Goal: Entertainment & Leisure: Consume media (video, audio)

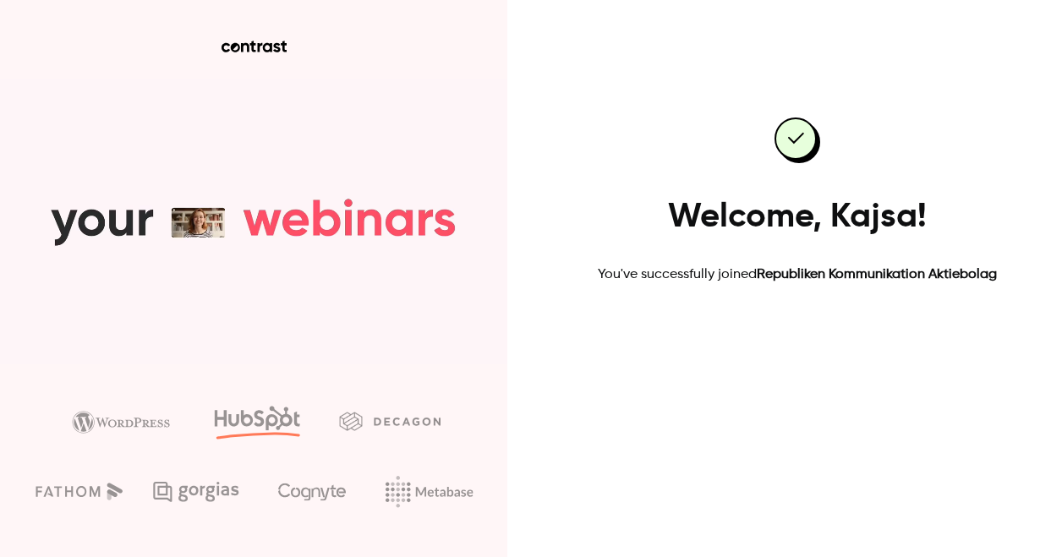
click at [808, 337] on link "Go to dashboard" at bounding box center [798, 339] width 144 height 41
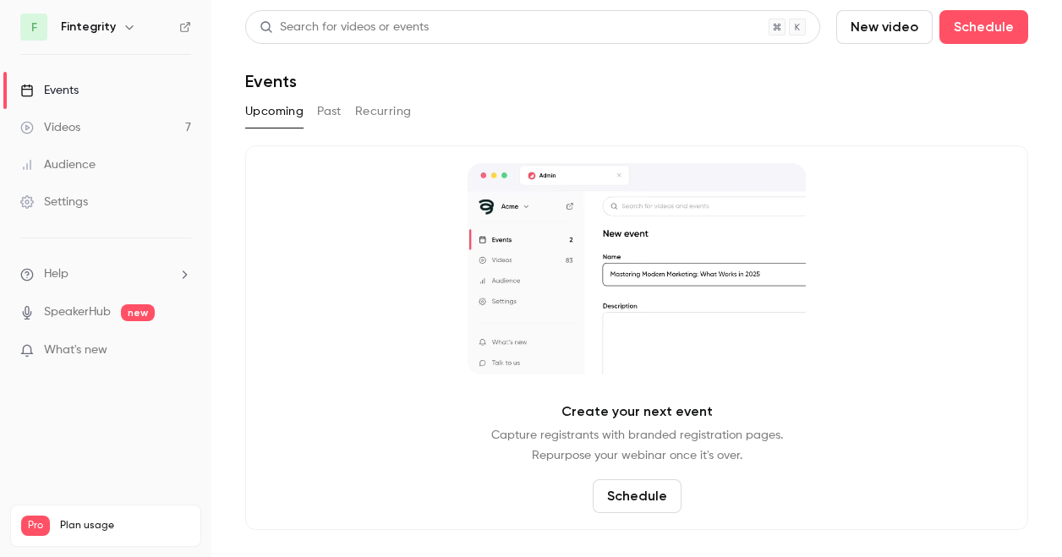
click at [141, 134] on link "Videos 7" at bounding box center [105, 127] width 211 height 37
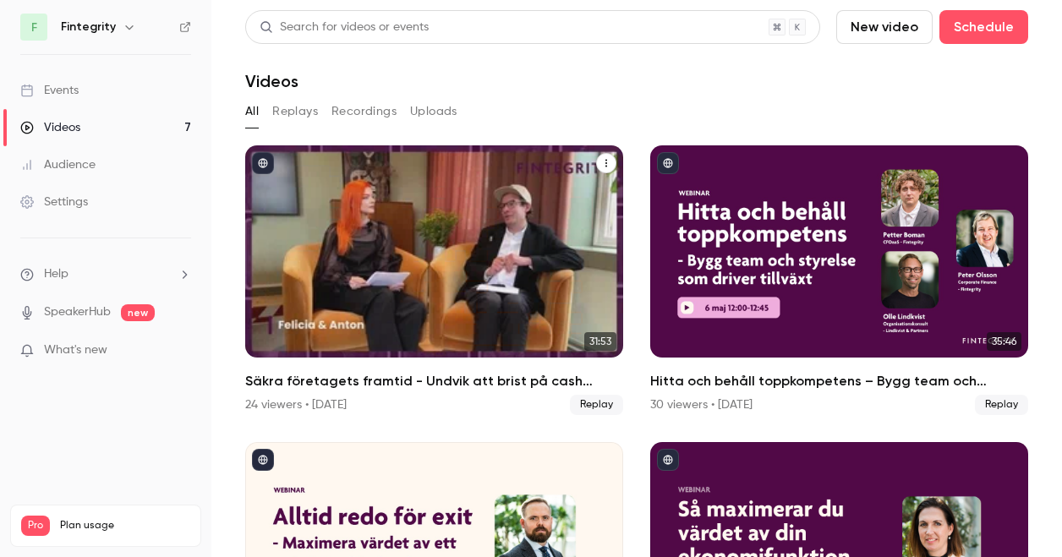
click at [381, 243] on div "Säkra företagets framtid - Undvik att brist på cash sätter stopp för planerna" at bounding box center [434, 251] width 378 height 212
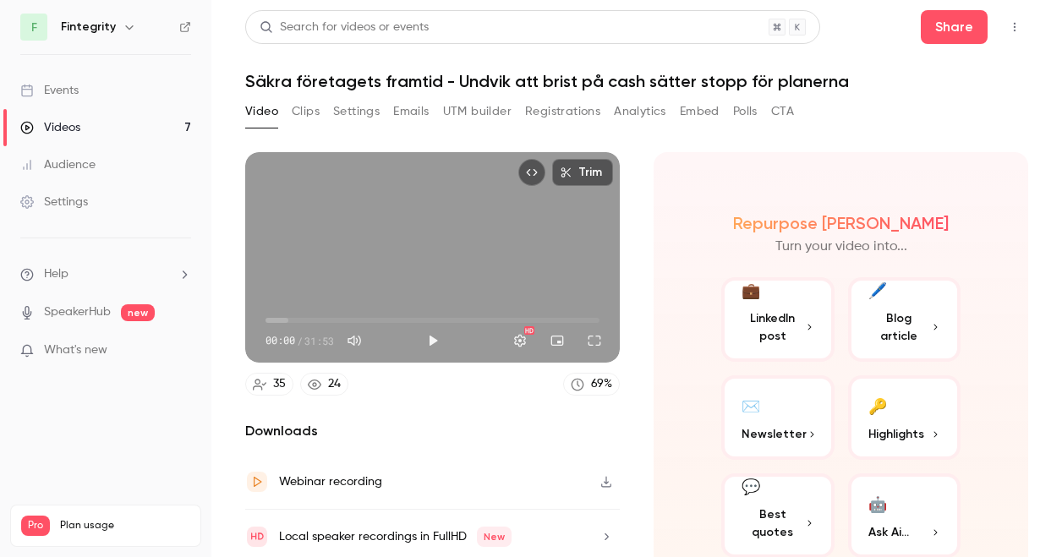
click at [162, 134] on link "Videos 7" at bounding box center [105, 127] width 211 height 37
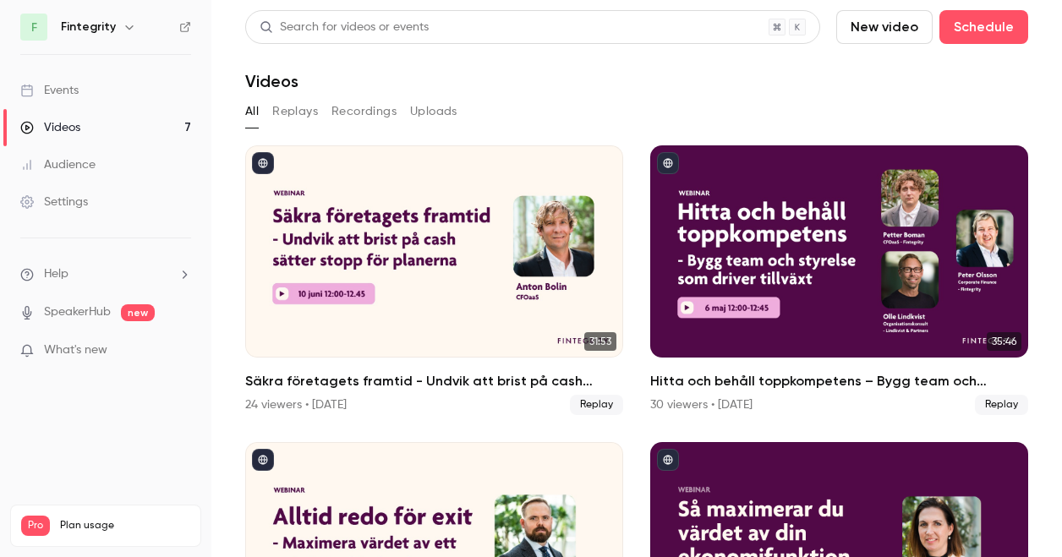
click at [177, 97] on link "Events" at bounding box center [105, 90] width 211 height 37
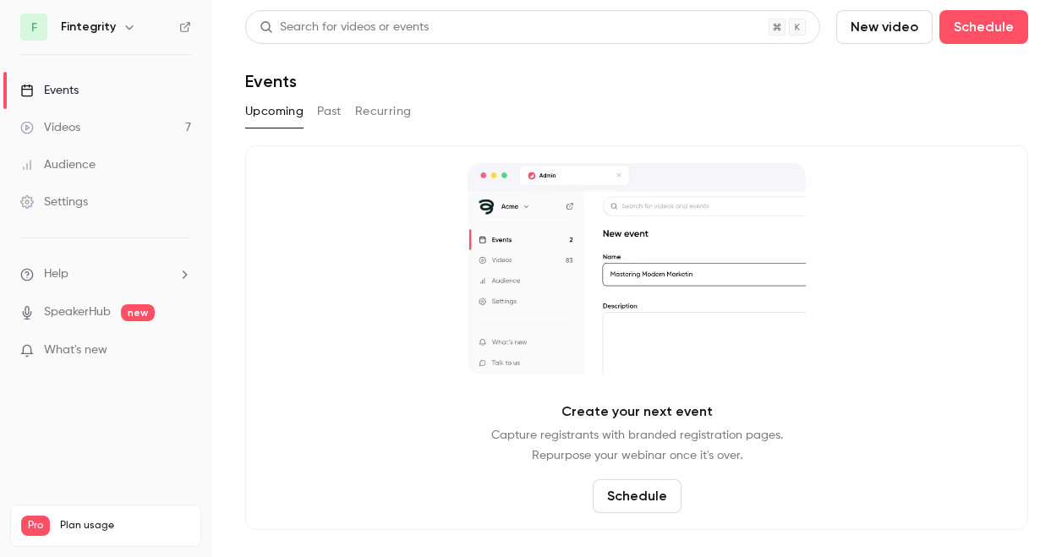
click at [328, 119] on button "Past" at bounding box center [329, 111] width 25 height 27
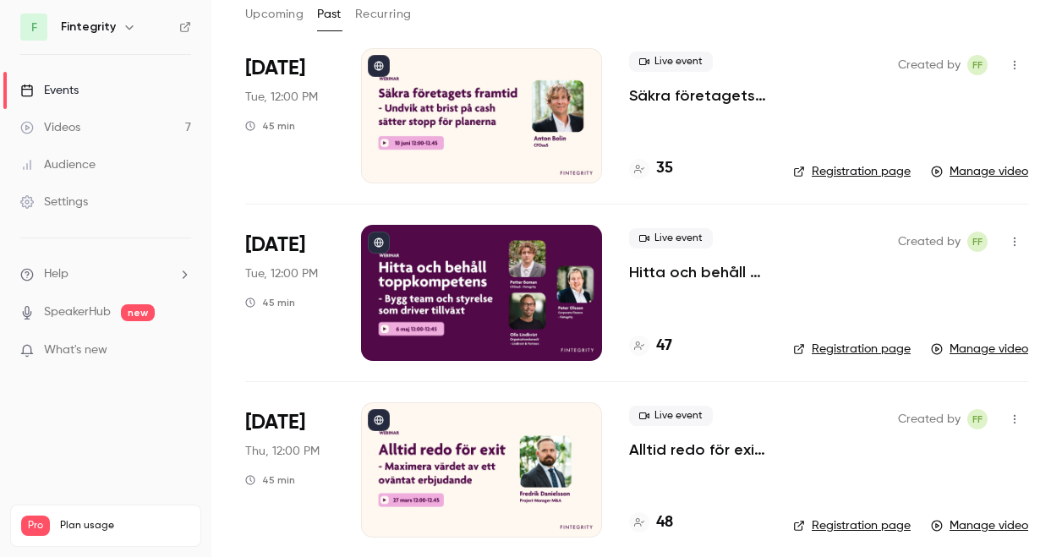
scroll to position [98, 0]
click at [482, 446] on div at bounding box center [481, 469] width 241 height 135
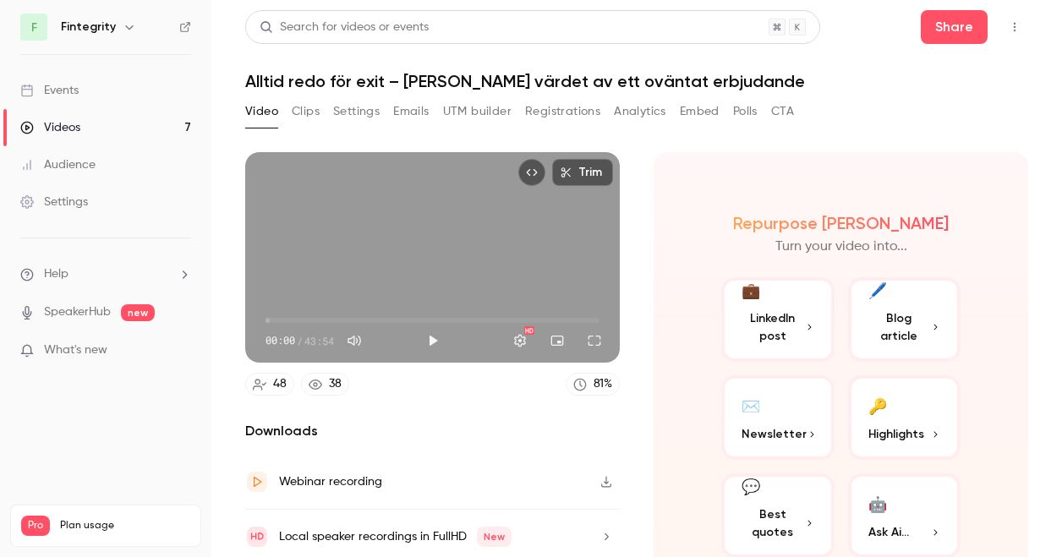
scroll to position [57, 0]
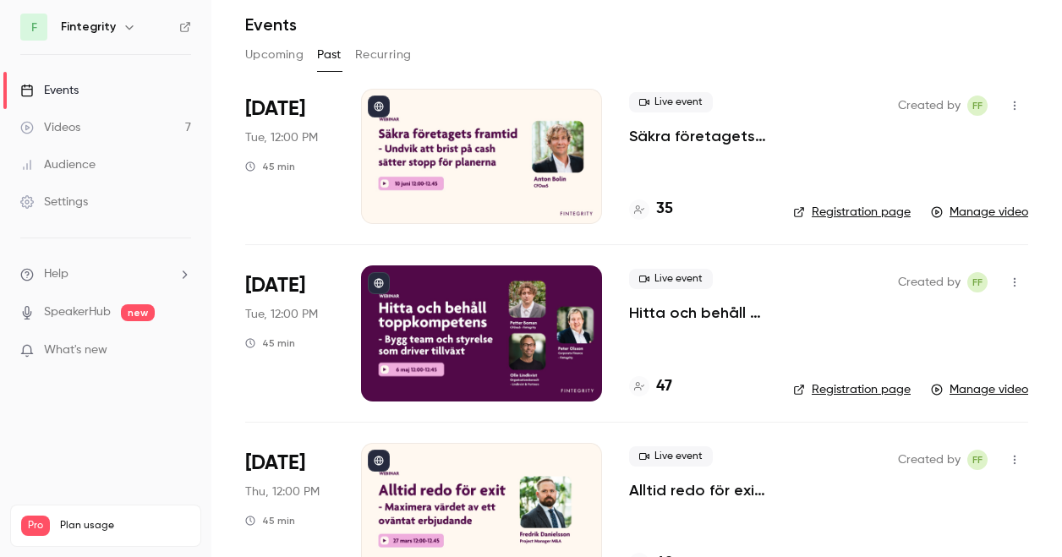
click at [449, 490] on div at bounding box center [481, 510] width 241 height 135
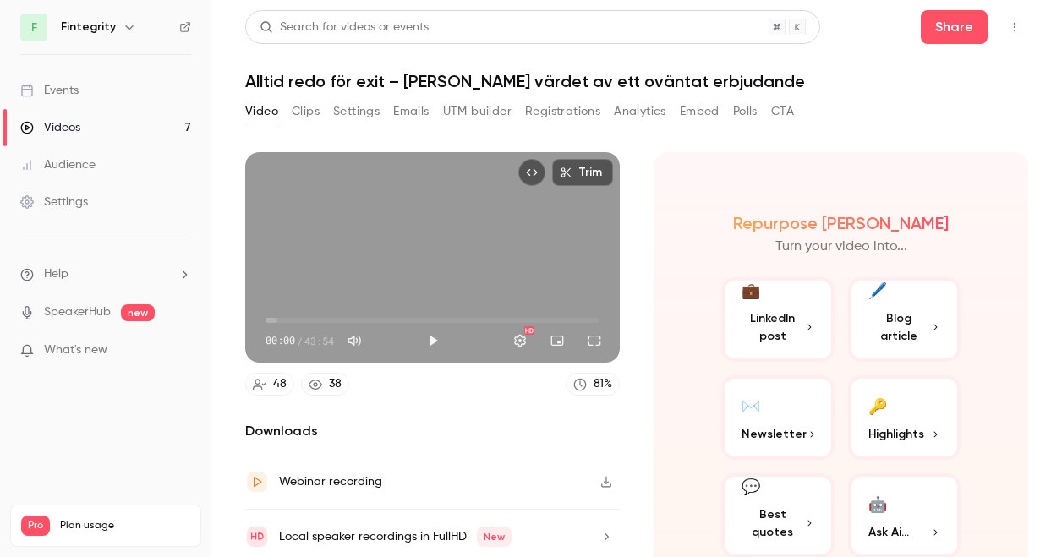
click at [307, 118] on button "Clips" at bounding box center [306, 111] width 28 height 27
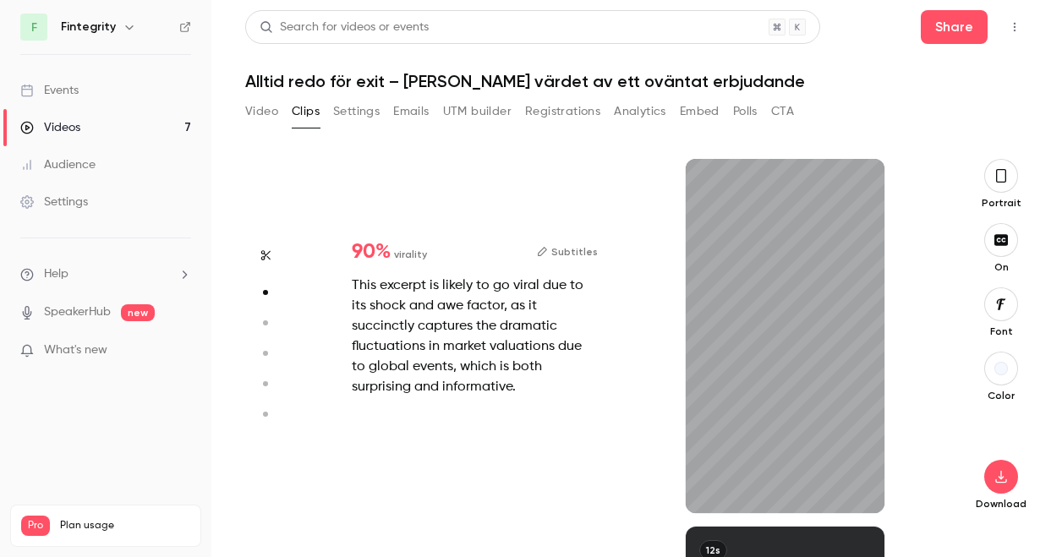
type input "*"
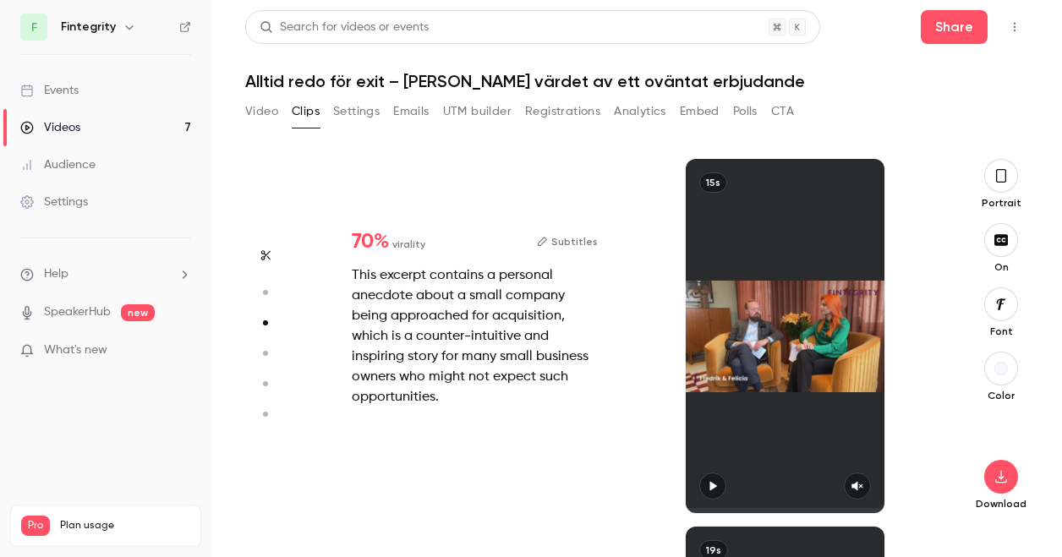
type input "*"
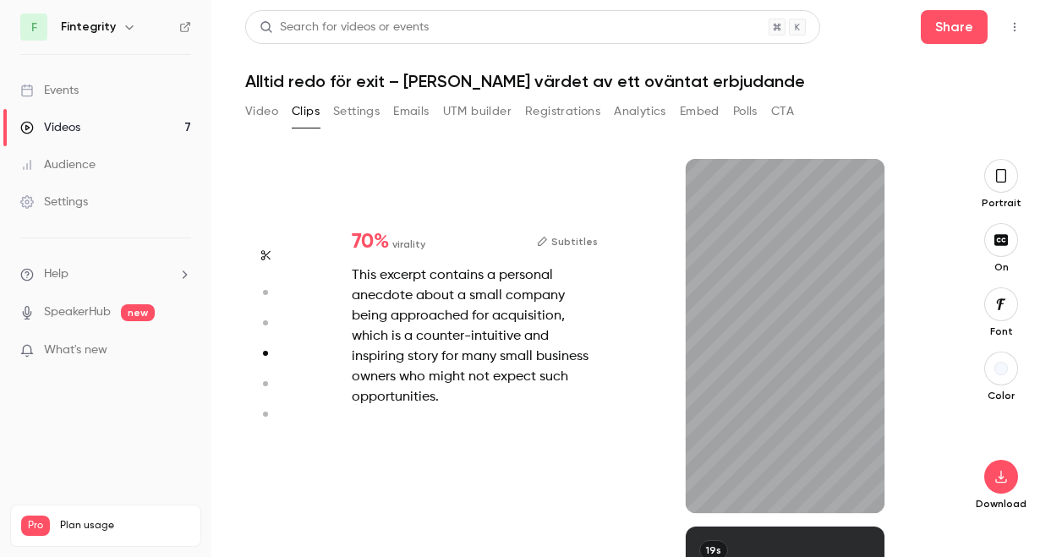
scroll to position [1127, 0]
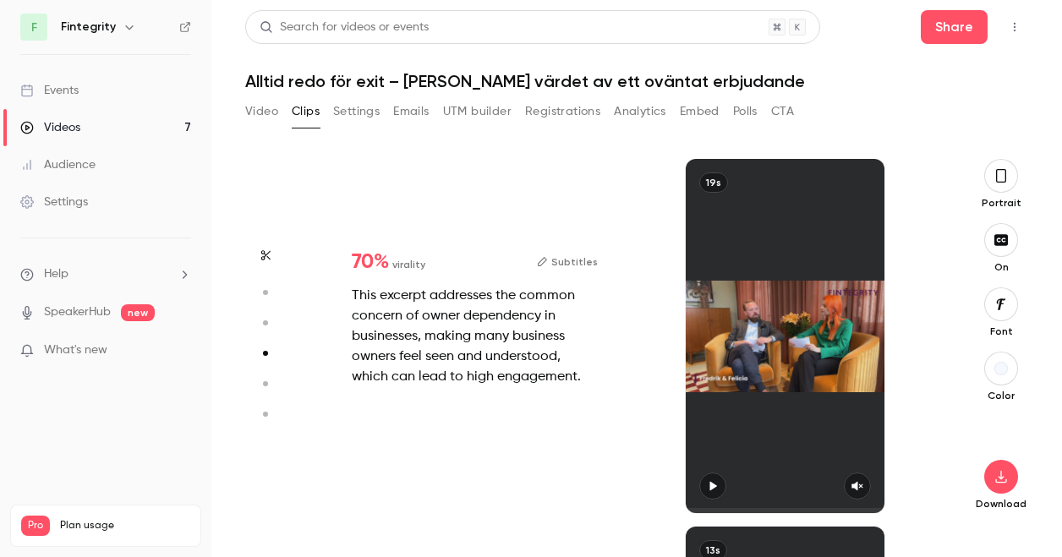
type input "*"
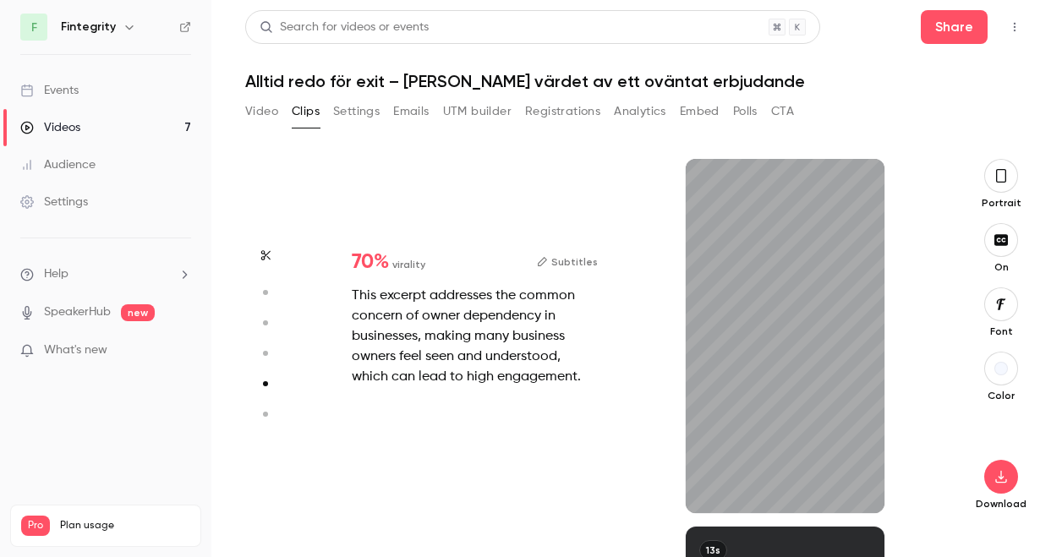
scroll to position [1490, 0]
type input "*"
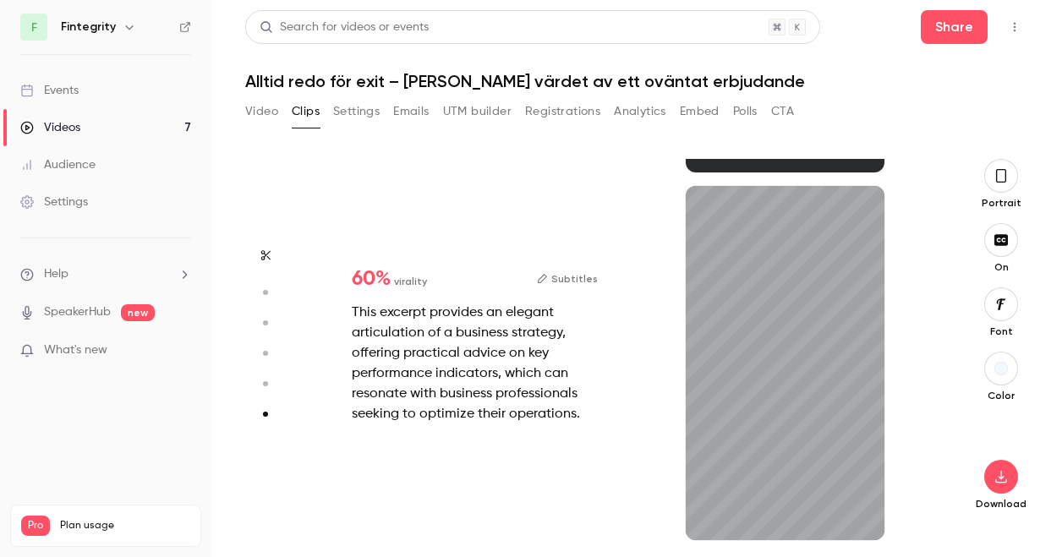
scroll to position [1813, 0]
type input "***"
click at [269, 107] on button "Video" at bounding box center [261, 111] width 33 height 27
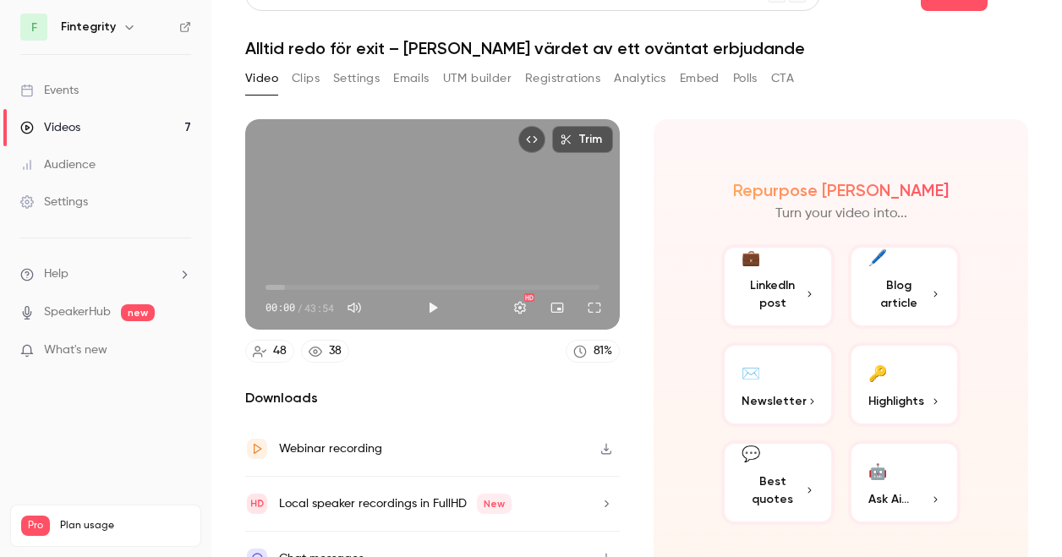
scroll to position [57, 0]
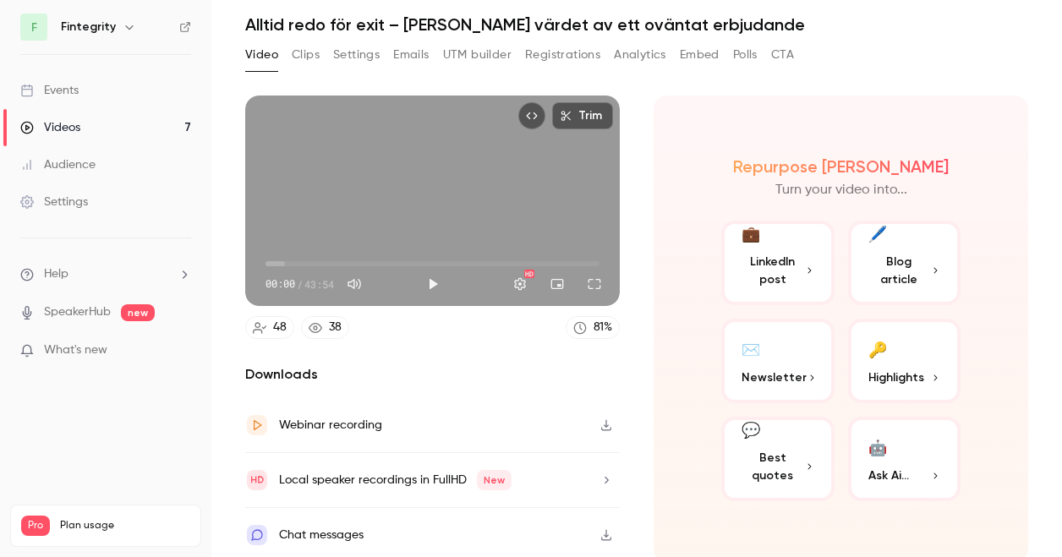
click at [305, 63] on button "Clips" at bounding box center [306, 54] width 28 height 27
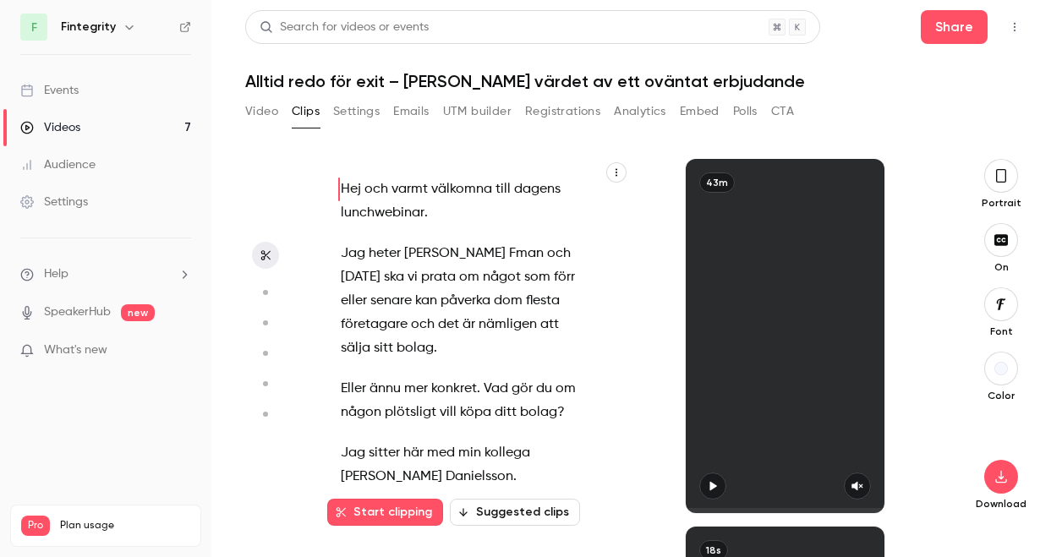
click at [255, 113] on button "Video" at bounding box center [261, 111] width 33 height 27
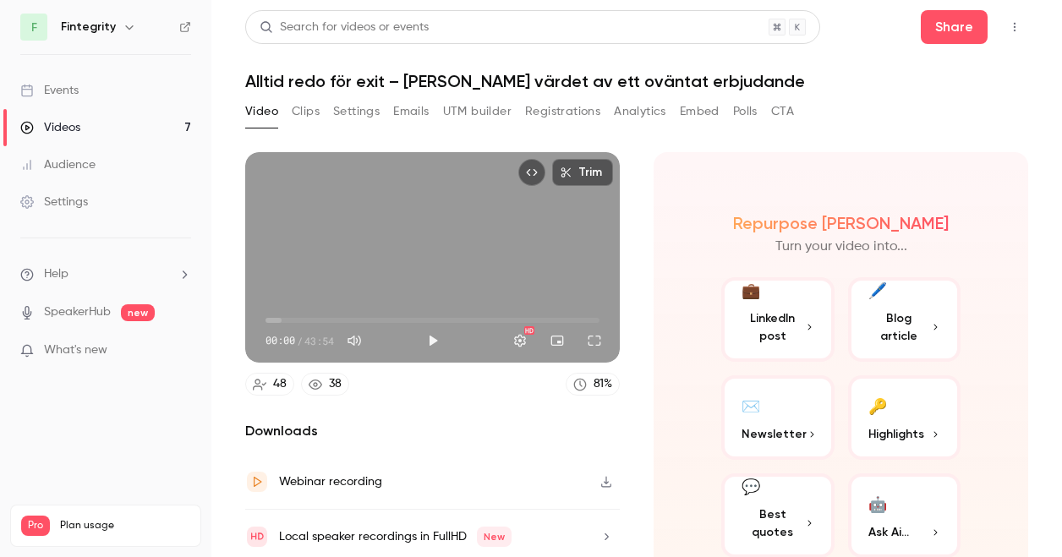
click at [112, 92] on link "Events" at bounding box center [105, 90] width 211 height 37
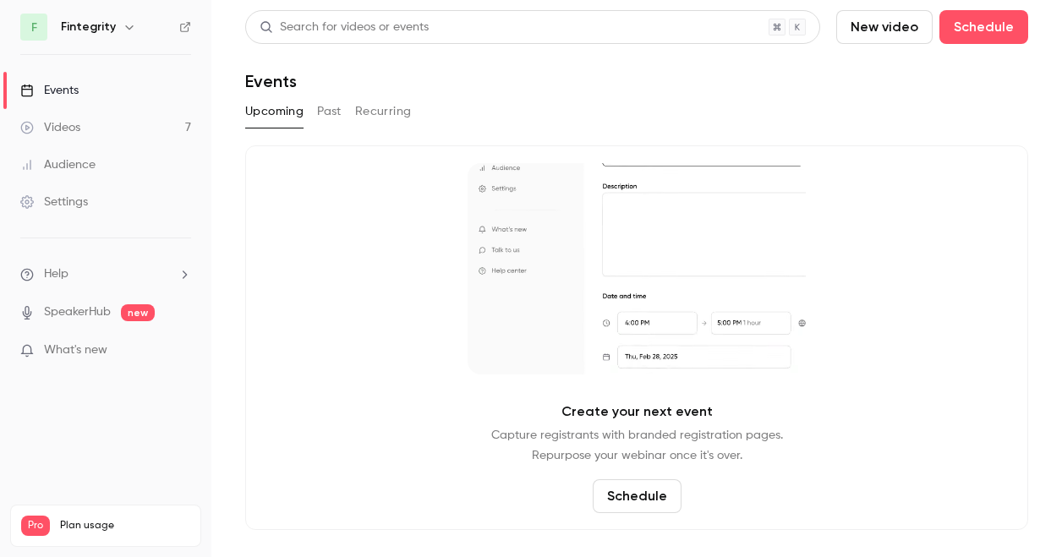
click at [64, 113] on link "Videos 7" at bounding box center [105, 127] width 211 height 37
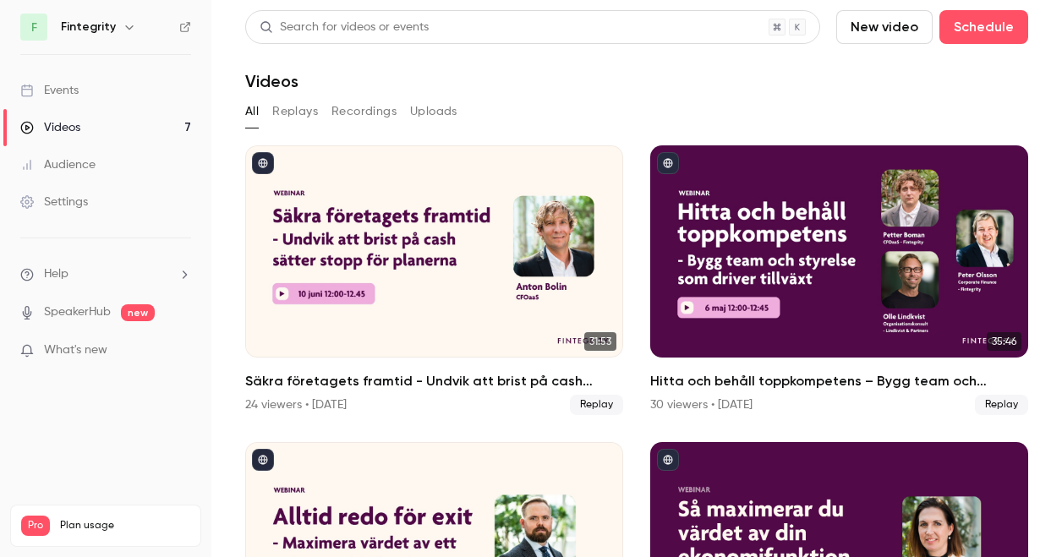
click at [244, 163] on main "Search for videos or events New video Schedule Videos All Replays Recordings Up…" at bounding box center [636, 278] width 851 height 557
